Goal: Task Accomplishment & Management: Manage account settings

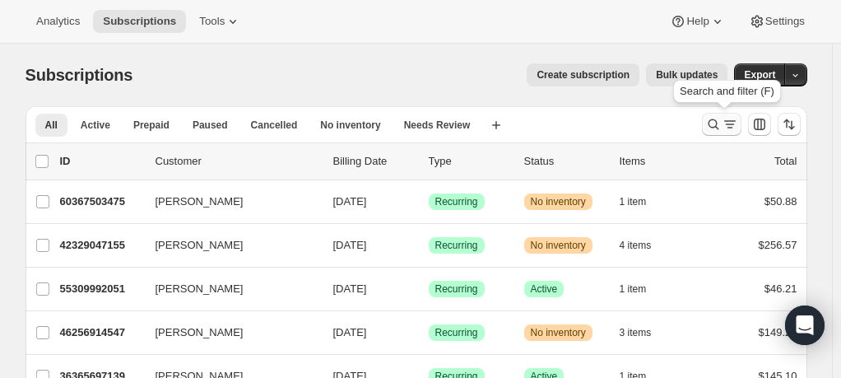
click at [738, 123] on icon "Search and filter results" at bounding box center [729, 124] width 16 height 16
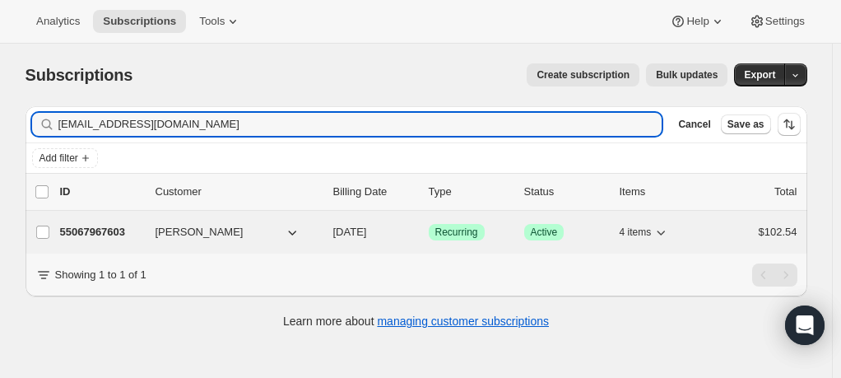
type input "[EMAIL_ADDRESS][DOMAIN_NAME]"
click at [189, 230] on span "[PERSON_NAME]" at bounding box center [199, 232] width 88 height 16
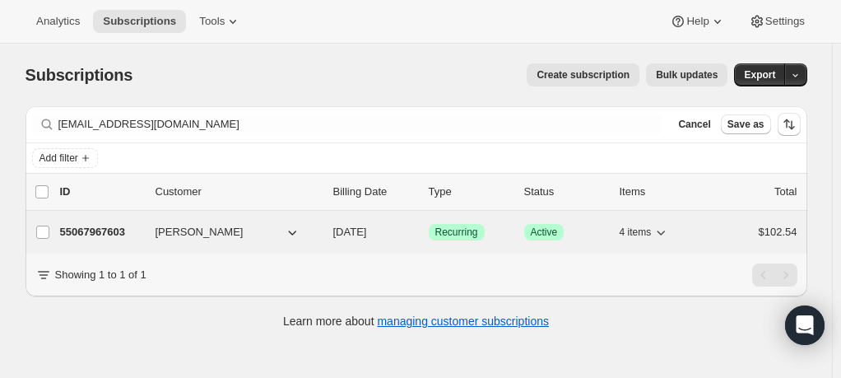
click at [193, 230] on span "[PERSON_NAME]" at bounding box center [199, 232] width 88 height 16
click at [107, 230] on p "55067967603" at bounding box center [101, 232] width 82 height 16
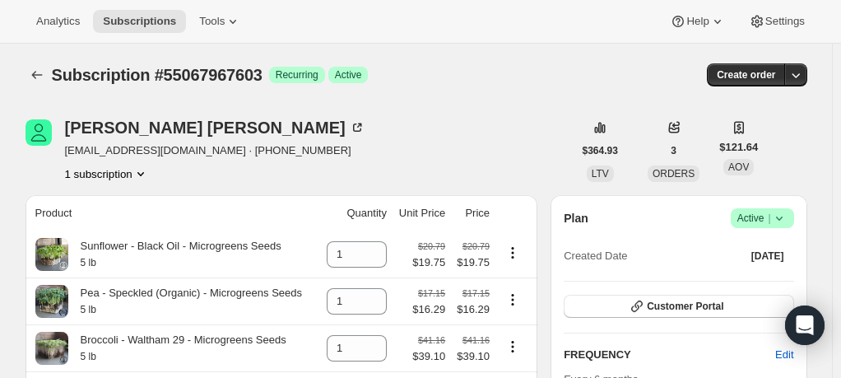
click at [785, 212] on icon at bounding box center [779, 218] width 16 height 16
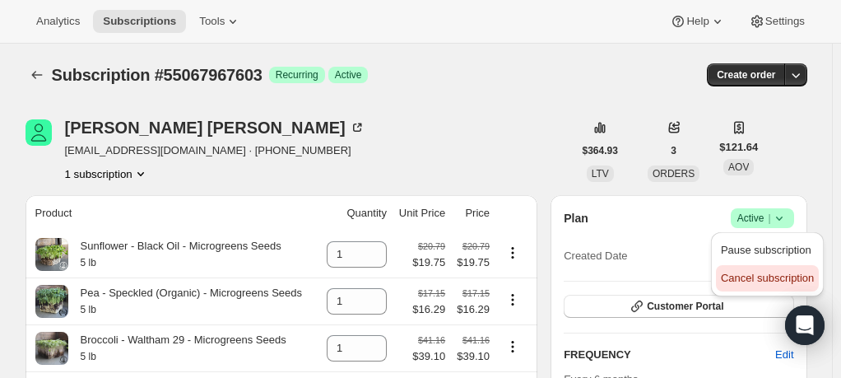
click at [770, 276] on span "Cancel subscription" at bounding box center [767, 277] width 93 height 12
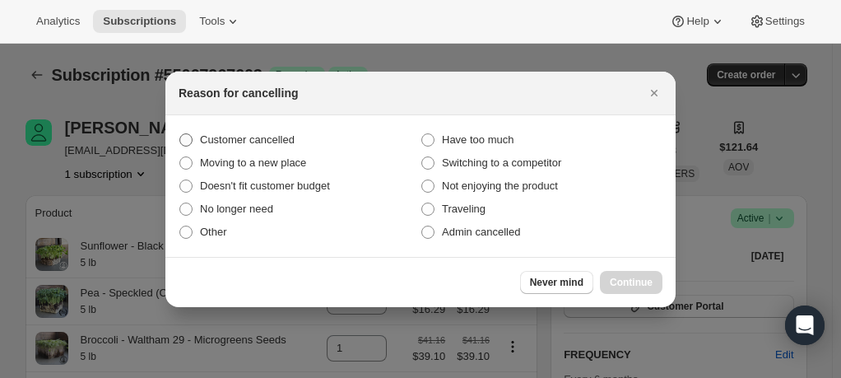
click at [188, 146] on span ":rbs:" at bounding box center [185, 139] width 13 height 13
click at [180, 134] on input "Customer cancelled" at bounding box center [179, 133] width 1 height 1
radio input "true"
click at [643, 275] on button "Continue" at bounding box center [631, 282] width 63 height 23
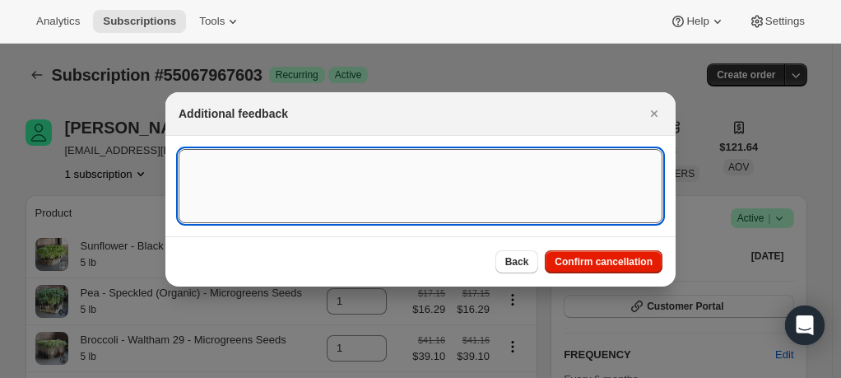
click at [374, 186] on textarea ":rbs:" at bounding box center [421, 186] width 484 height 74
type textarea "email request"
click at [637, 265] on span "Confirm cancellation" at bounding box center [603, 261] width 98 height 13
